Goal: Information Seeking & Learning: Learn about a topic

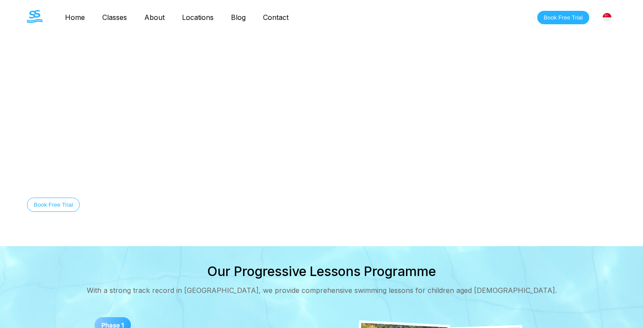
click at [243, 20] on link "Blog" at bounding box center [238, 17] width 32 height 9
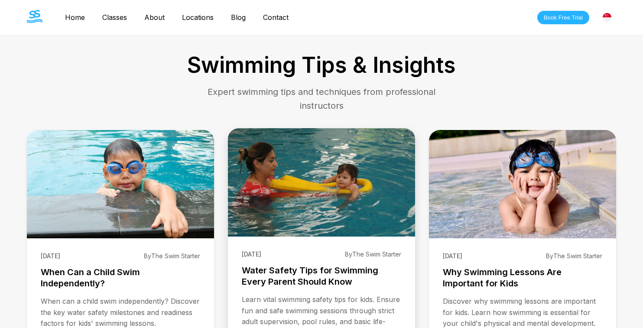
click at [301, 200] on img at bounding box center [321, 182] width 187 height 108
click at [304, 279] on h3 "Water Safety Tips for Swimming Every Parent Should Know" at bounding box center [321, 276] width 159 height 23
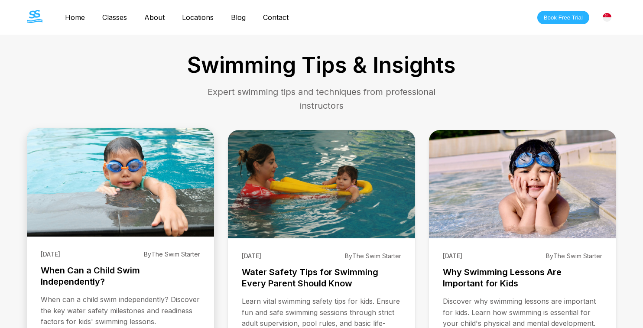
click at [99, 204] on img at bounding box center [120, 182] width 187 height 108
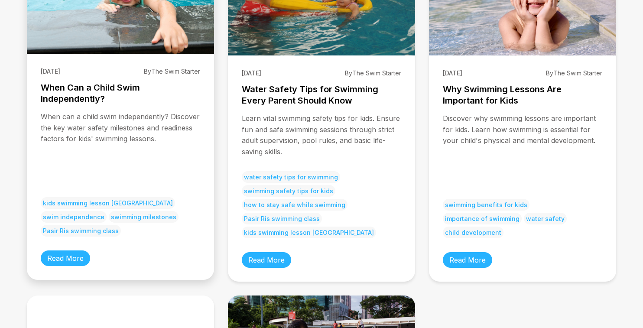
scroll to position [208, 0]
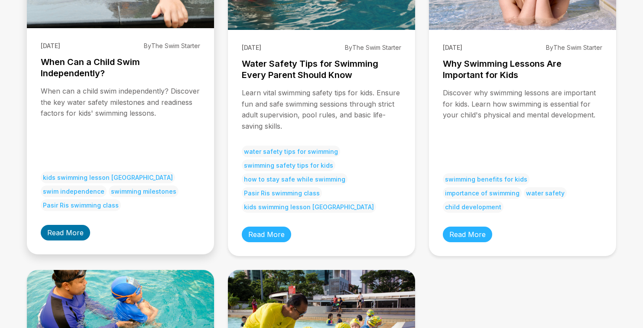
click at [58, 233] on link "Read More" at bounding box center [65, 233] width 49 height 16
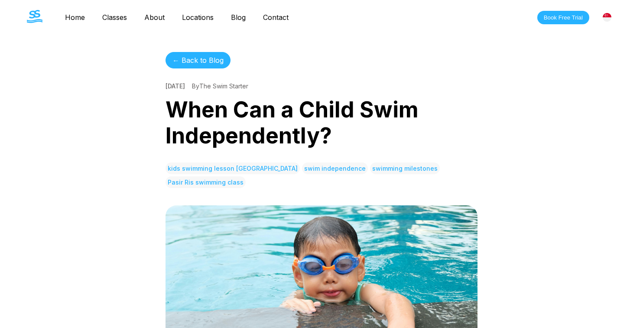
click at [193, 56] on link "← Back to Blog" at bounding box center [197, 60] width 65 height 16
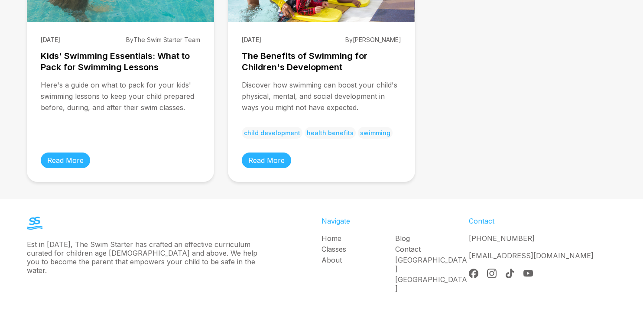
scroll to position [547, 0]
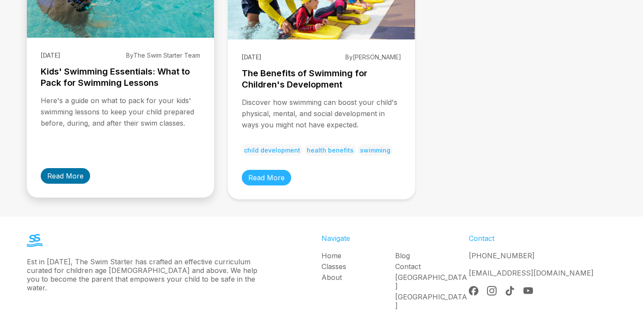
click at [71, 174] on link "Read More" at bounding box center [65, 176] width 49 height 16
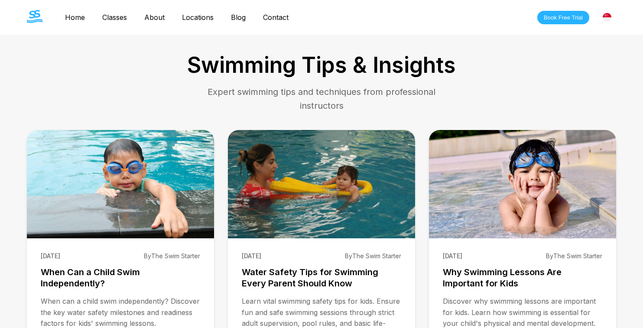
scroll to position [547, 0]
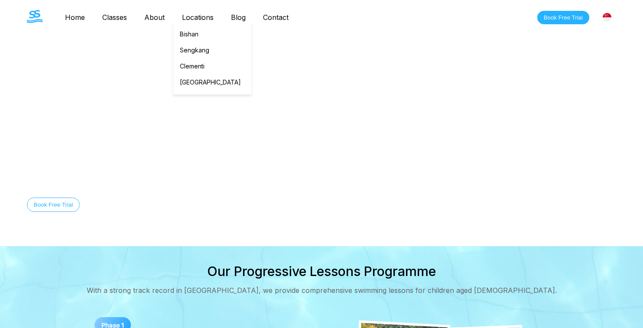
click at [195, 18] on link "Locations" at bounding box center [197, 17] width 49 height 9
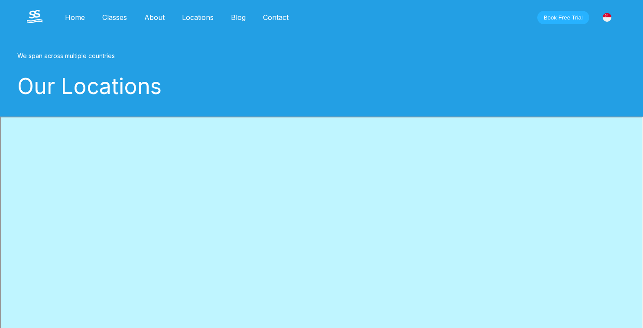
click at [115, 19] on link "Classes" at bounding box center [115, 17] width 42 height 9
